Goal: Information Seeking & Learning: Learn about a topic

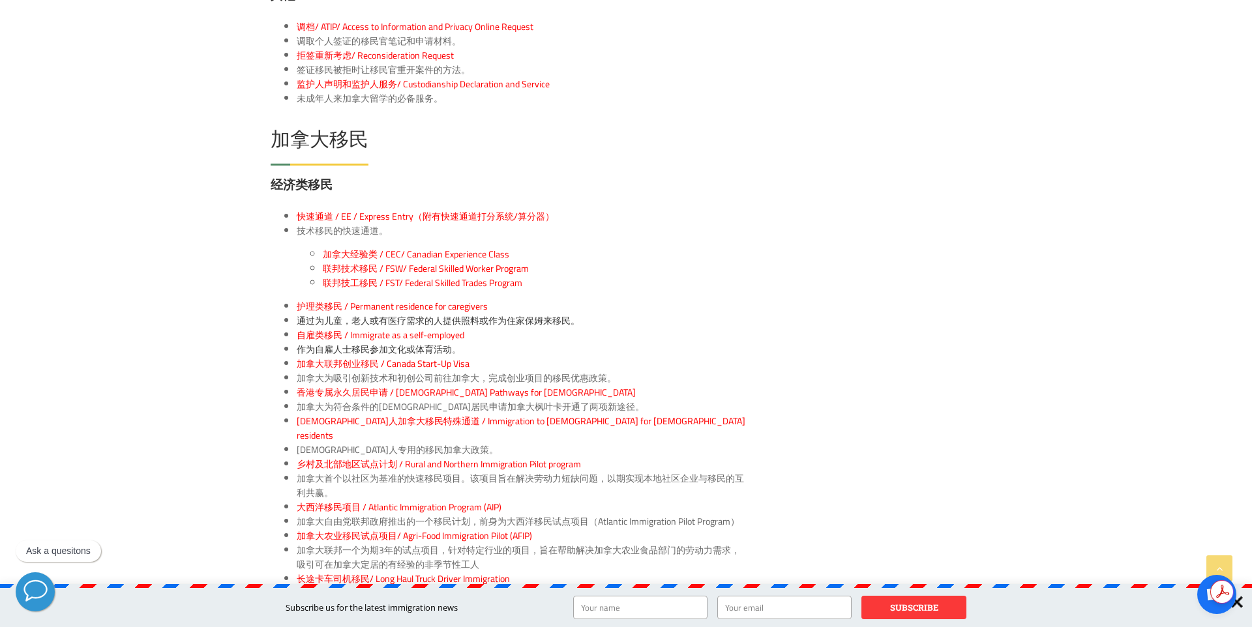
click at [528, 312] on span "通过为儿童，老人或有医疗需求的人提供照料或作为住家保姆来移民。" at bounding box center [438, 320] width 283 height 17
drag, startPoint x: 279, startPoint y: 280, endPoint x: 610, endPoint y: 290, distance: 331.5
click at [610, 299] on ul "护理类移民 / Permanent residence for caregivers 通过为儿童，老人或有医疗需求的人提供照料或作为住家保姆来移民。 自雇类移…" at bounding box center [510, 478] width 478 height 359
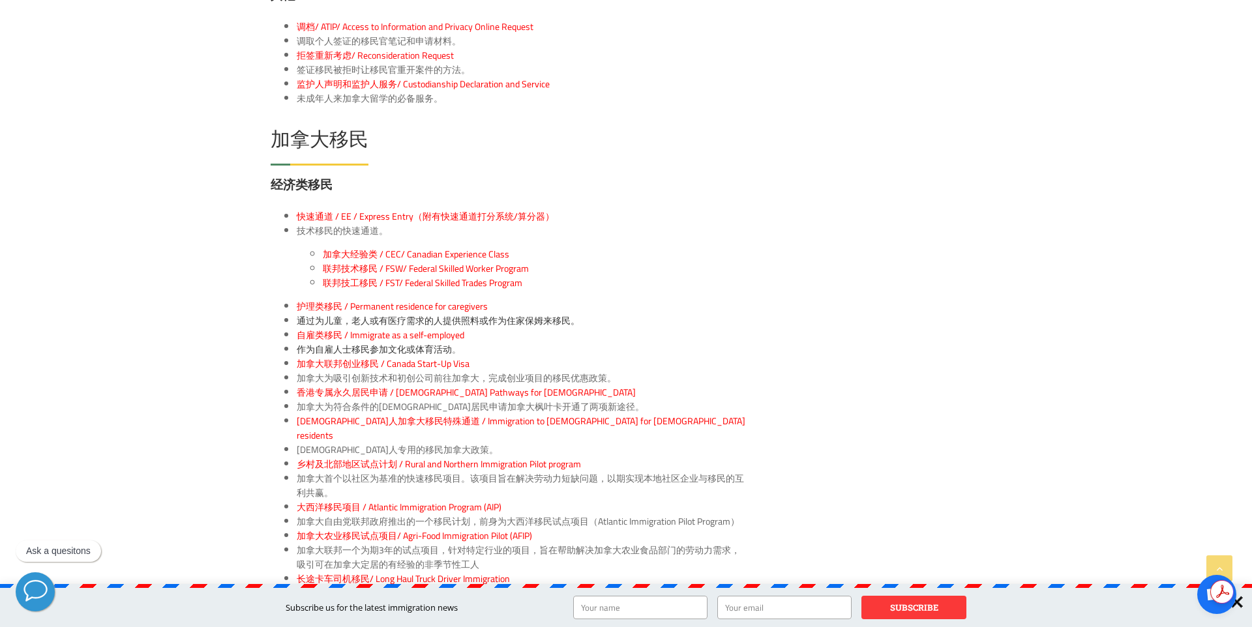
drag, startPoint x: 277, startPoint y: 306, endPoint x: 527, endPoint y: 307, distance: 250.5
click at [527, 307] on ul "护理类移民 / Permanent residence for caregivers 通过为儿童，老人或有医疗需求的人提供照料或作为住家保姆来移民。 自雇类移…" at bounding box center [510, 478] width 478 height 359
drag, startPoint x: 507, startPoint y: 308, endPoint x: 303, endPoint y: 303, distance: 204.8
click at [297, 328] on li "自雇类移民 / Immigrate as a self-employed" at bounding box center [523, 335] width 452 height 14
drag, startPoint x: 282, startPoint y: 337, endPoint x: 551, endPoint y: 335, distance: 269.4
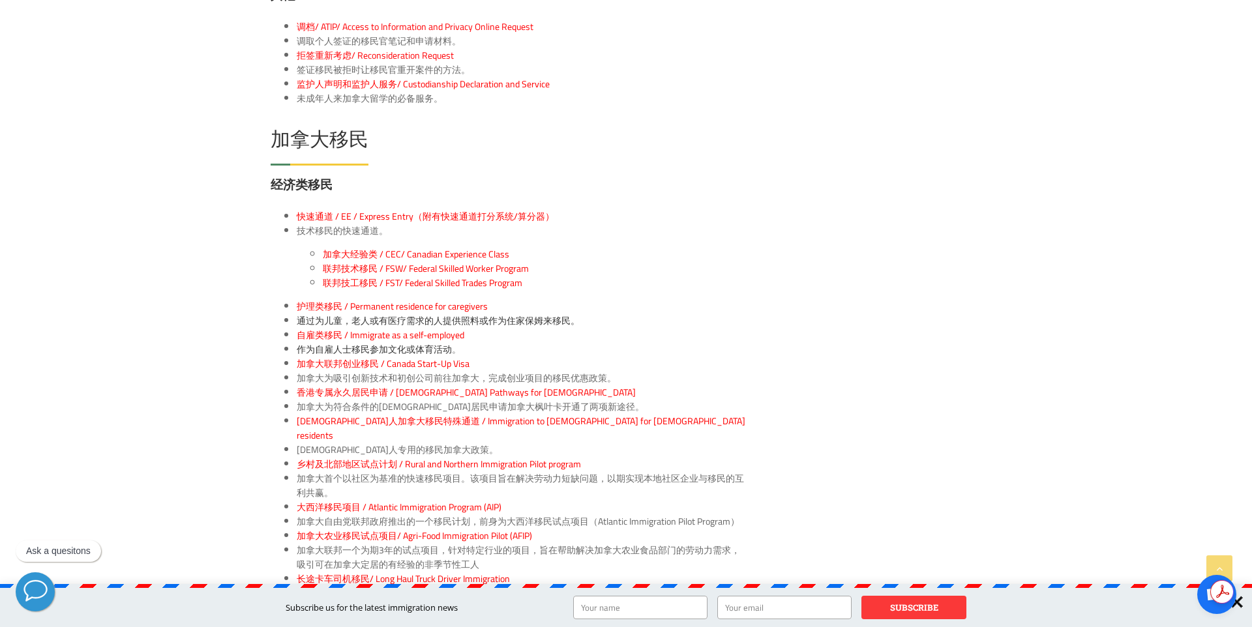
click at [551, 335] on ul "护理类移民 / Permanent residence for caregivers 通过为儿童，老人或有医疗需求的人提供照料或作为住家保姆来移民。 自雇类移…" at bounding box center [510, 478] width 478 height 359
drag, startPoint x: 623, startPoint y: 344, endPoint x: 538, endPoint y: 336, distance: 85.1
click at [537, 336] on ul "护理类移民 / Permanent residence for caregivers 通过为儿童，老人或有医疗需求的人提供照料或作为住家保姆来移民。 自雇类移…" at bounding box center [510, 478] width 478 height 359
click at [594, 371] on li "加拿大为吸引创新技术和初创公司前往加拿大，完成创业项目的移民优惠政策。" at bounding box center [523, 378] width 452 height 14
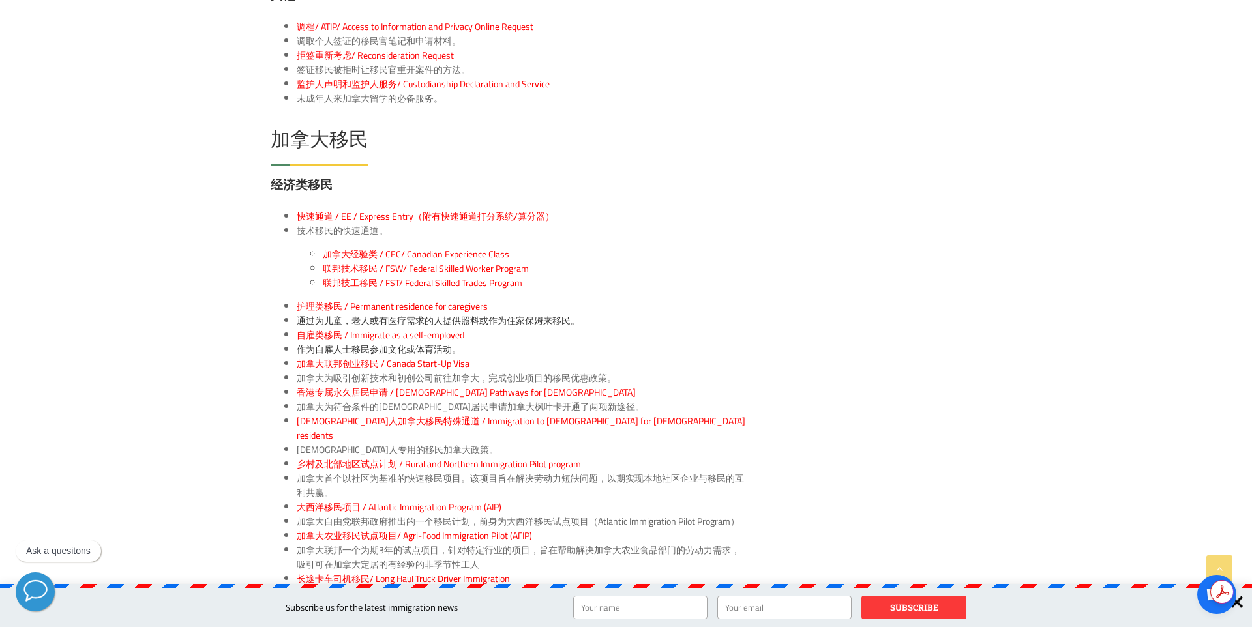
click at [594, 371] on li "加拿大为吸引创新技术和初创公司前往加拿大，完成创业项目的移民优惠政策。" at bounding box center [523, 378] width 452 height 14
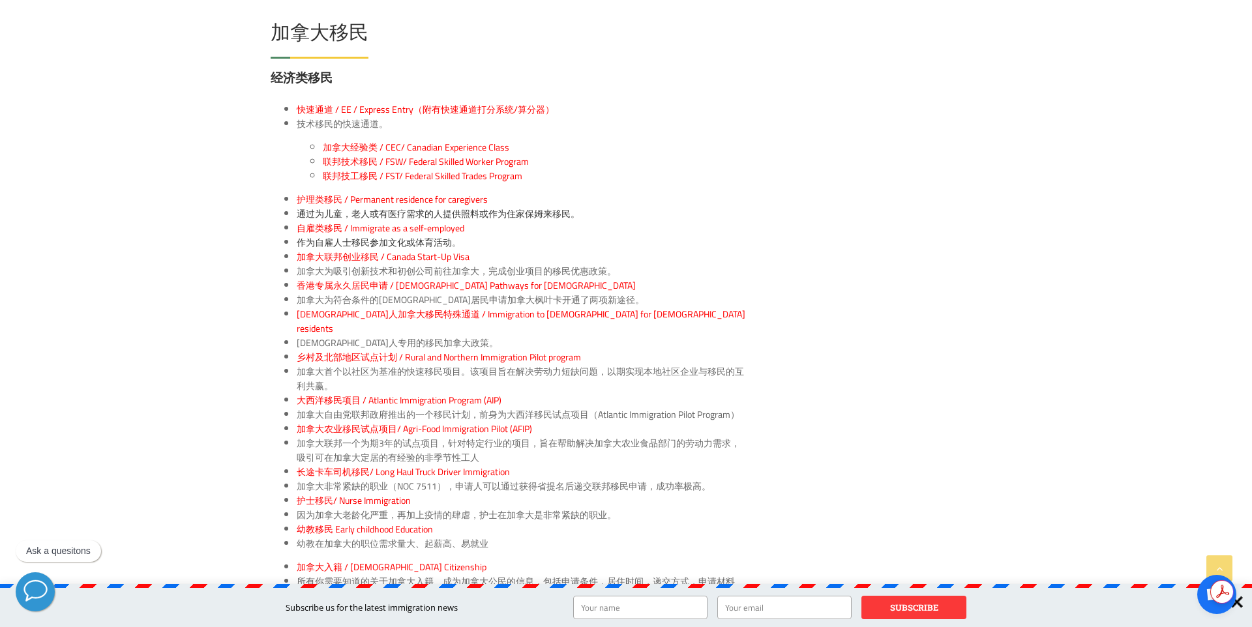
scroll to position [2527, 0]
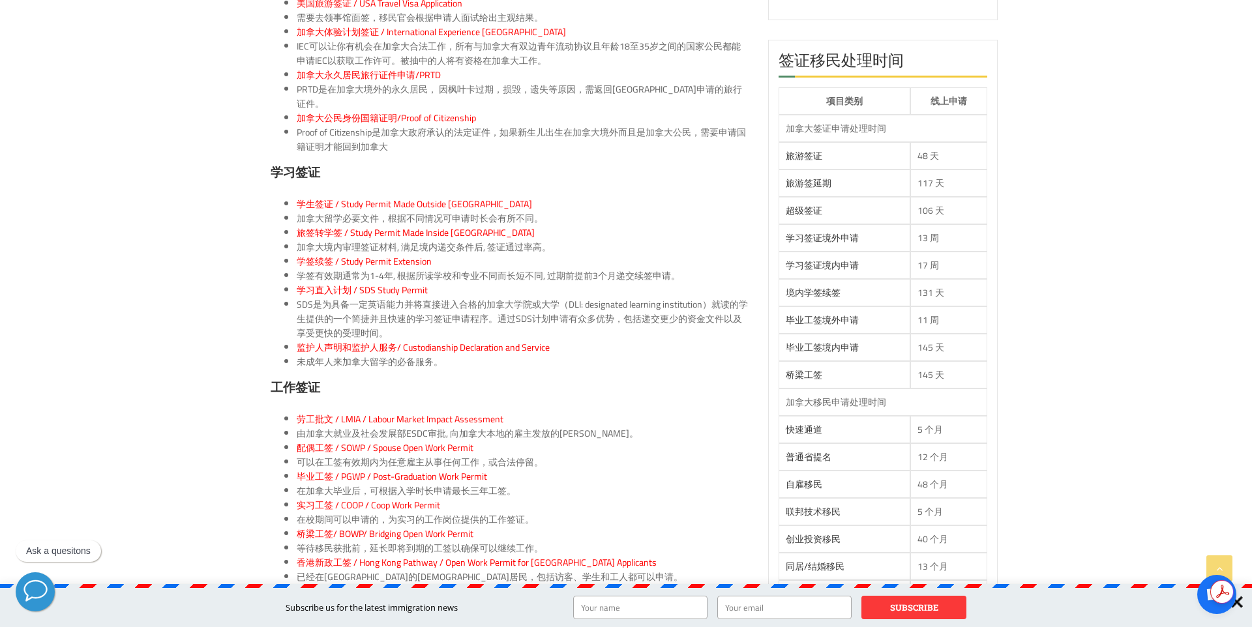
scroll to position [0, 0]
